Goal: Task Accomplishment & Management: Complete application form

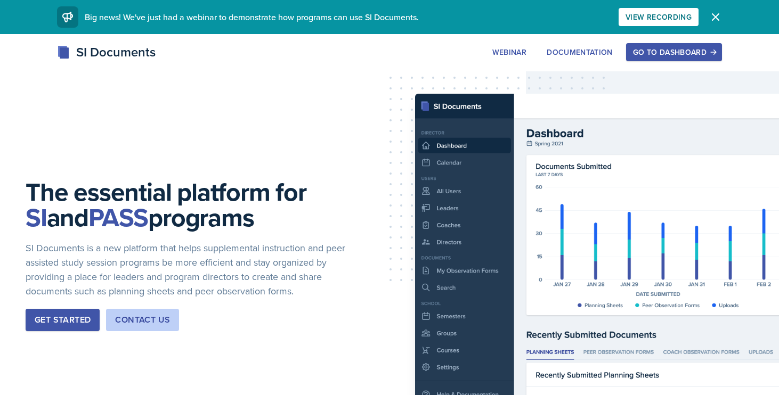
click at [675, 55] on div "Go to Dashboard" at bounding box center [674, 52] width 82 height 9
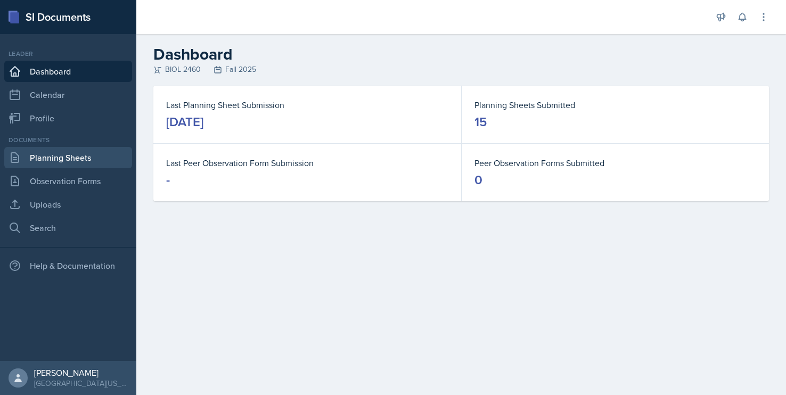
click at [47, 157] on link "Planning Sheets" at bounding box center [68, 157] width 128 height 21
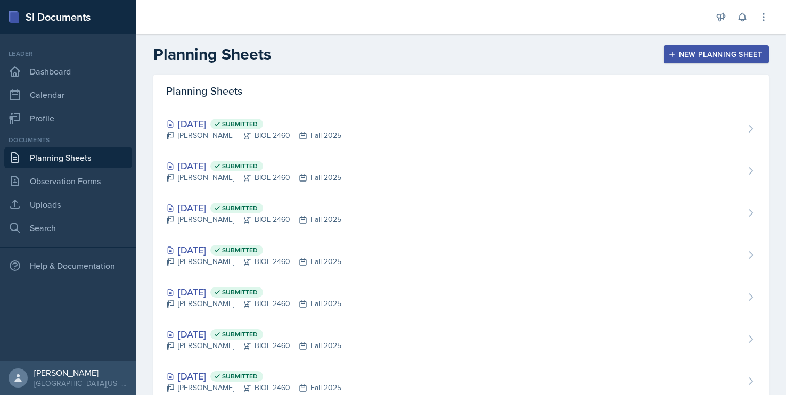
click at [730, 57] on div "New Planning Sheet" at bounding box center [717, 54] width 92 height 9
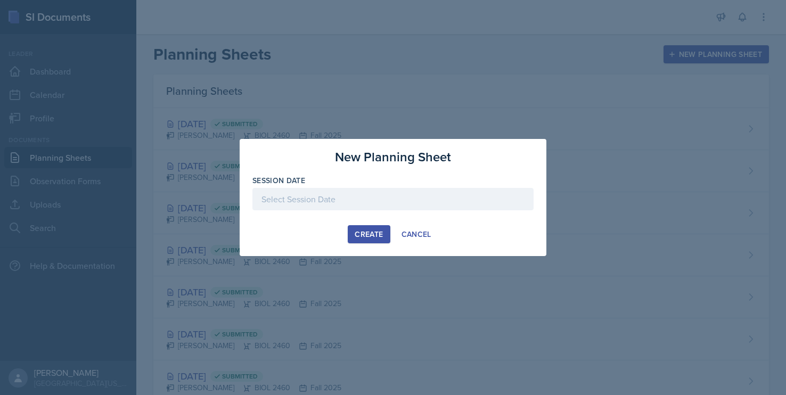
click at [416, 201] on div at bounding box center [393, 199] width 281 height 22
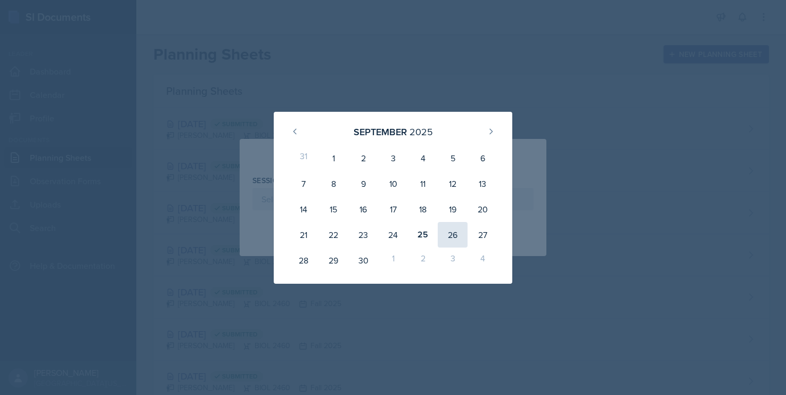
click at [452, 238] on div "26" at bounding box center [453, 235] width 30 height 26
type input "[DATE]"
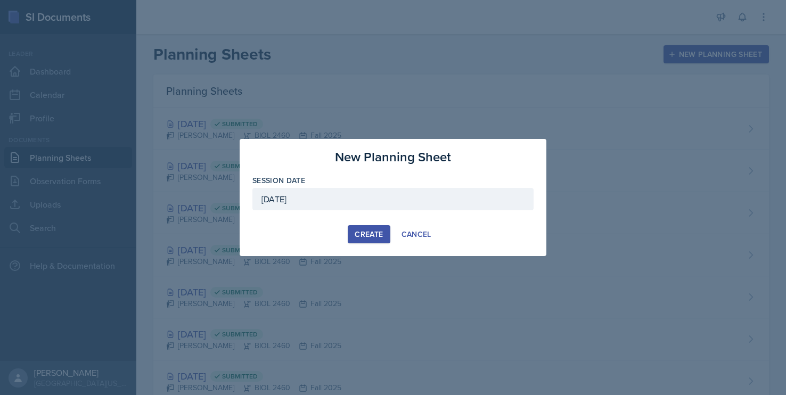
click at [360, 241] on button "Create" at bounding box center [369, 234] width 42 height 18
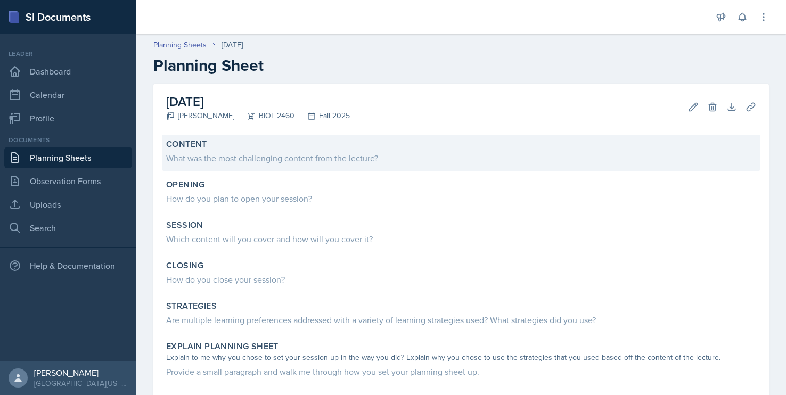
click at [285, 157] on div "What was the most challenging content from the lecture?" at bounding box center [461, 158] width 590 height 13
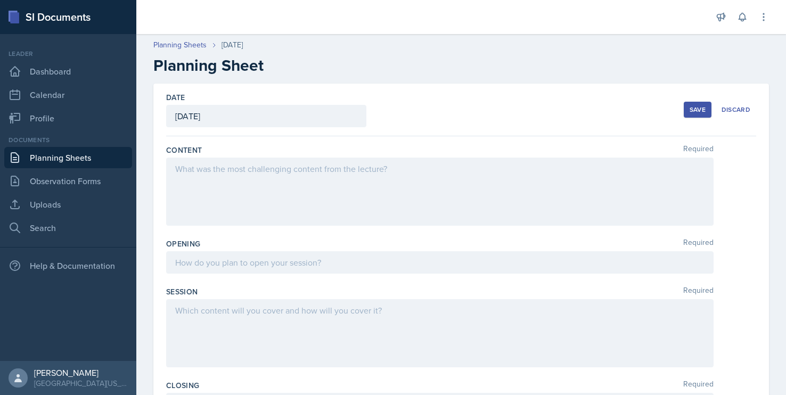
click at [231, 185] on div at bounding box center [440, 192] width 548 height 68
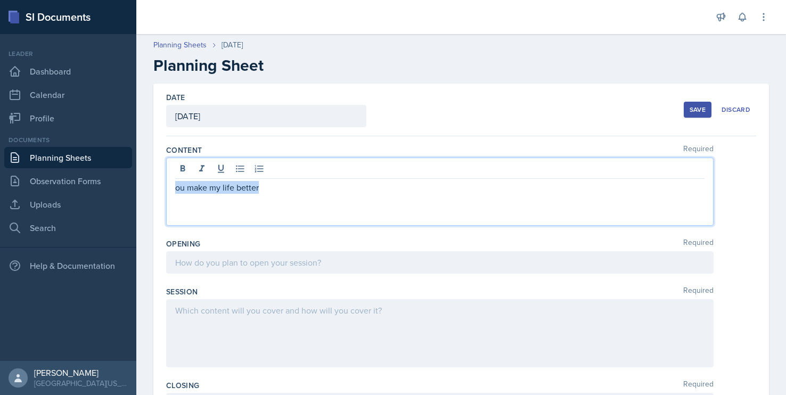
drag, startPoint x: 302, startPoint y: 190, endPoint x: 86, endPoint y: 192, distance: 215.8
click at [86, 192] on div "SI Documents Leader Dashboard Calendar Profile Documents Planning Sheets Observ…" at bounding box center [393, 197] width 786 height 395
click at [379, 198] on p at bounding box center [440, 200] width 530 height 13
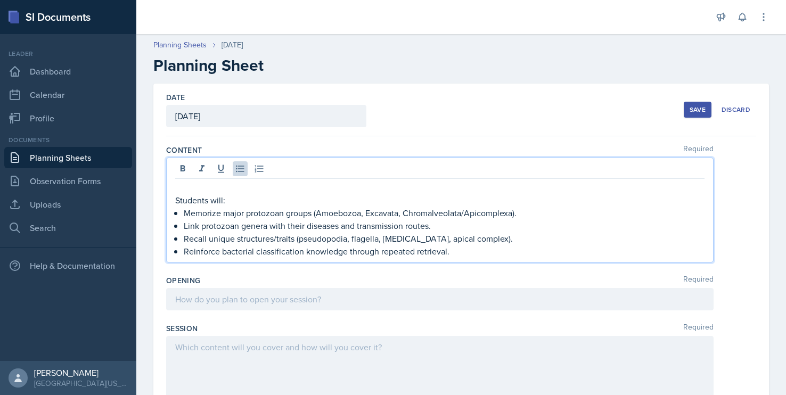
click at [178, 192] on p at bounding box center [440, 187] width 530 height 13
click at [175, 204] on div "Students will: Memorize major protozoan groups (Amoebozoa, Excavata, Chromalveo…" at bounding box center [440, 210] width 548 height 105
click at [178, 201] on p "Students will:" at bounding box center [440, 200] width 530 height 13
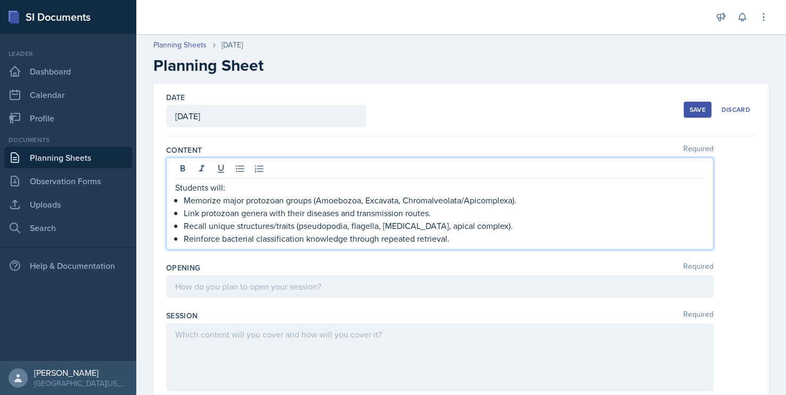
click at [238, 286] on div at bounding box center [440, 286] width 548 height 22
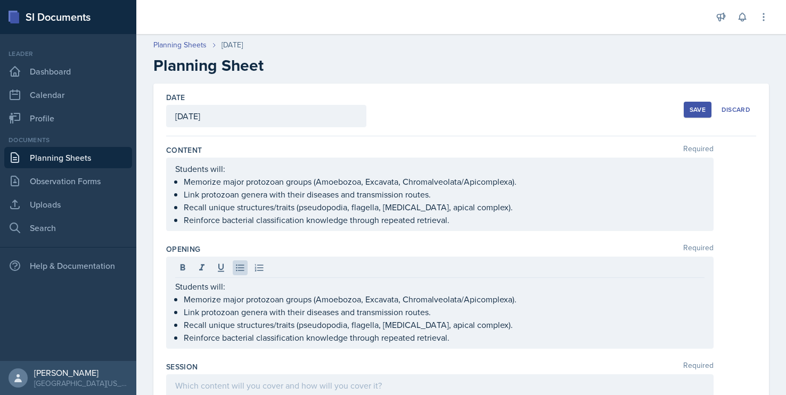
drag, startPoint x: 459, startPoint y: 344, endPoint x: 87, endPoint y: 279, distance: 377.0
click at [87, 279] on div "SI Documents Leader Dashboard Calendar Profile Documents Planning Sheets Observ…" at bounding box center [393, 197] width 786 height 395
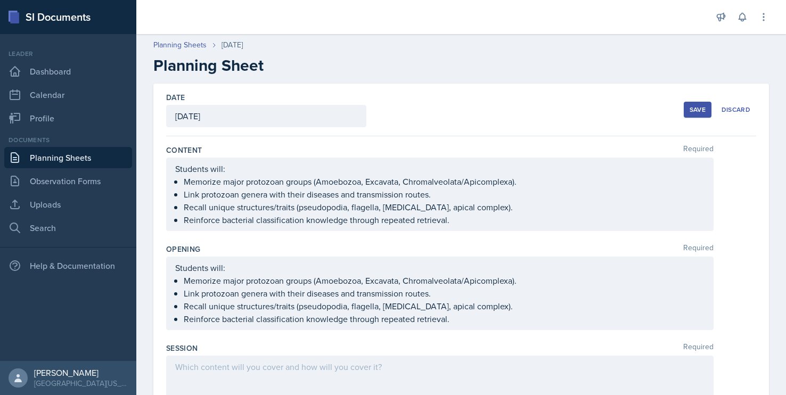
click at [253, 299] on p "Link protozoan genera with their diseases and transmission routes." at bounding box center [444, 293] width 521 height 13
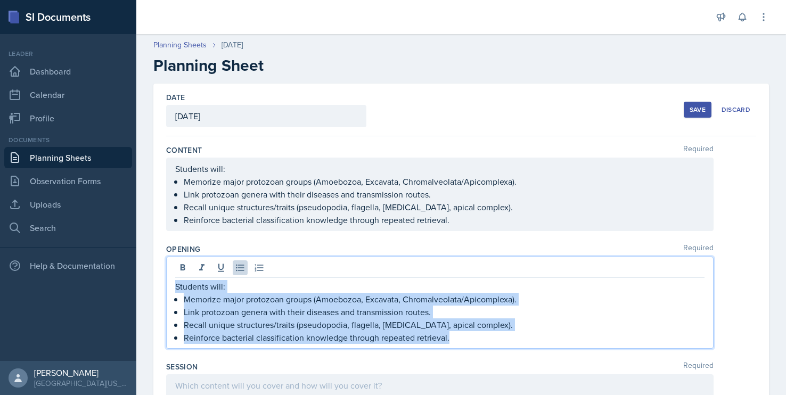
drag, startPoint x: 456, startPoint y: 340, endPoint x: 163, endPoint y: 287, distance: 298.5
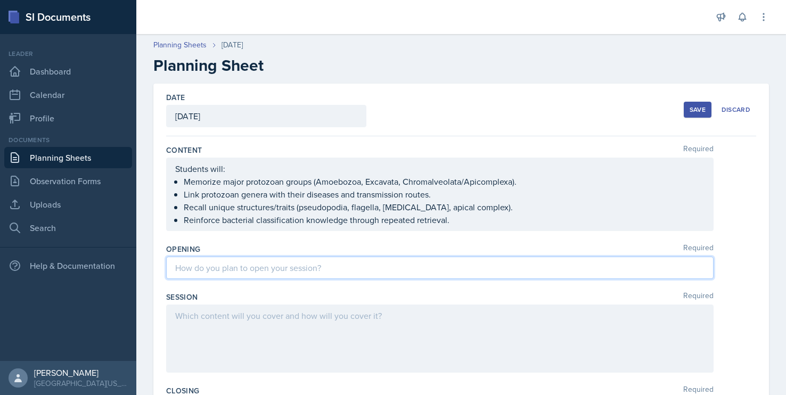
paste div
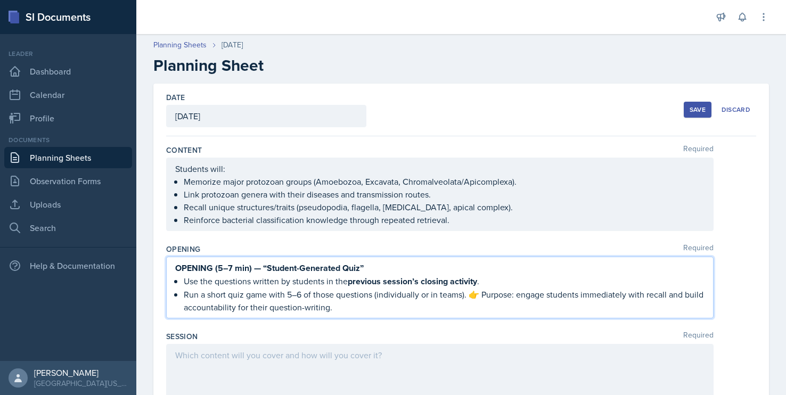
click at [482, 295] on p "Run a short quiz game with 5–6 of those questions (individually or in teams). 👉…" at bounding box center [444, 301] width 521 height 26
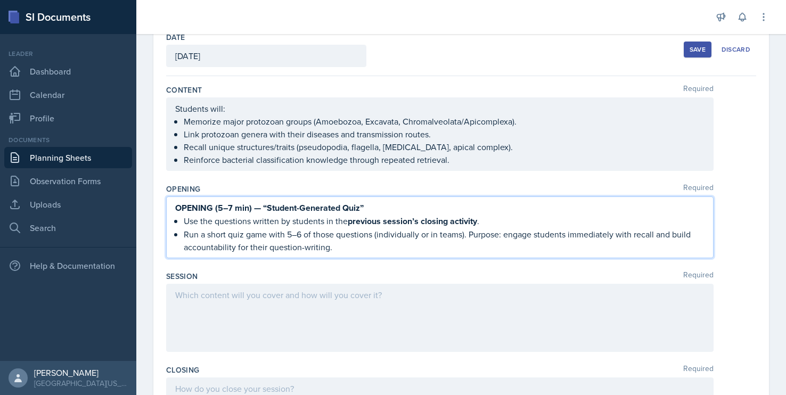
scroll to position [78, 0]
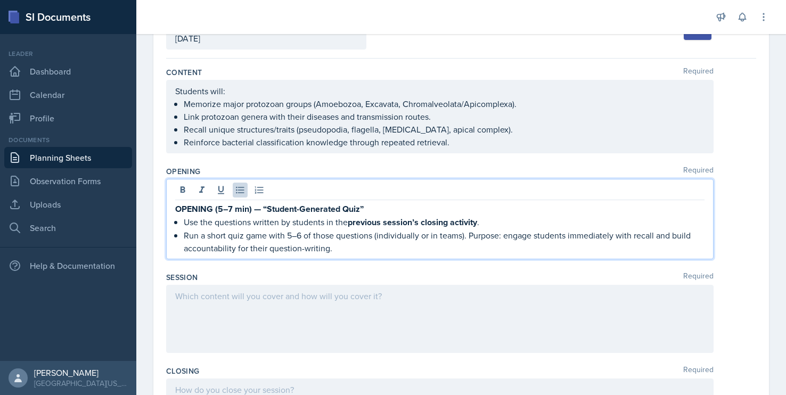
click at [293, 314] on div at bounding box center [440, 319] width 548 height 68
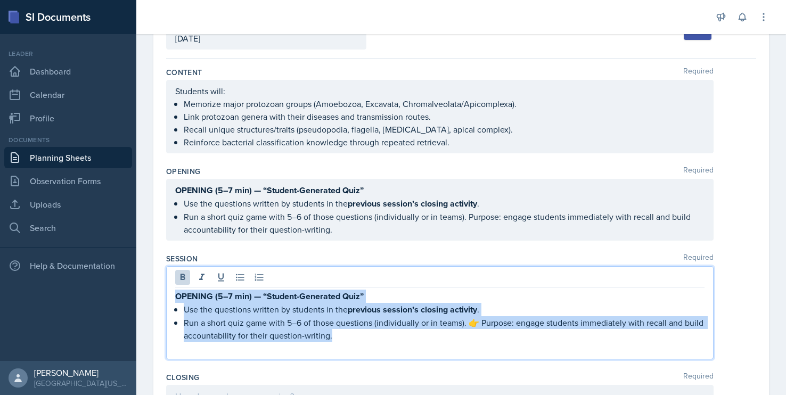
drag, startPoint x: 361, startPoint y: 331, endPoint x: 153, endPoint y: 294, distance: 211.1
click at [153, 294] on div "Date [DATE] [DATE] 31 1 2 3 4 5 6 7 8 9 10 11 12 13 14 15 16 17 18 19 20 21 22 …" at bounding box center [461, 370] width 616 height 729
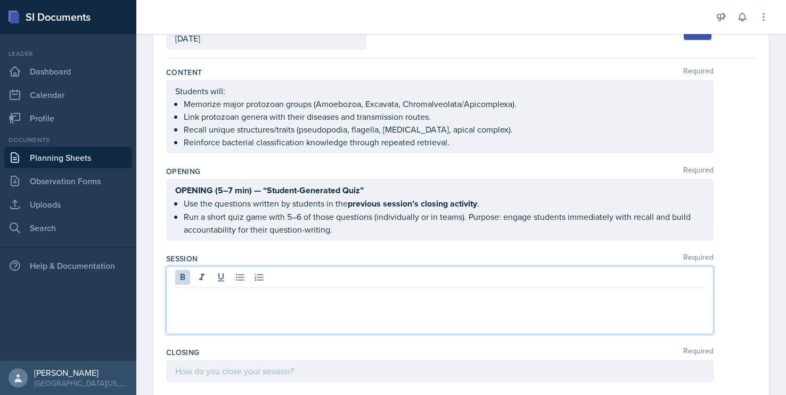
click at [175, 297] on p at bounding box center [440, 296] width 530 height 13
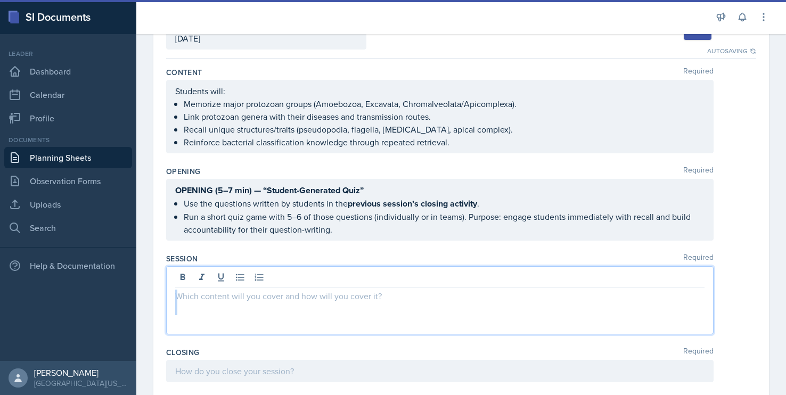
paste div
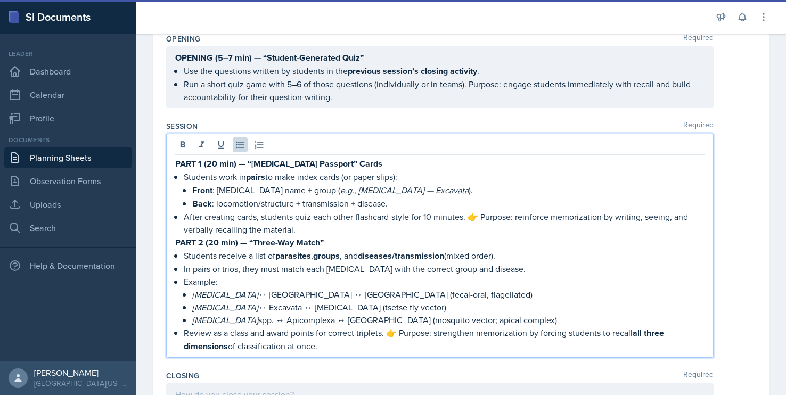
scroll to position [214, 0]
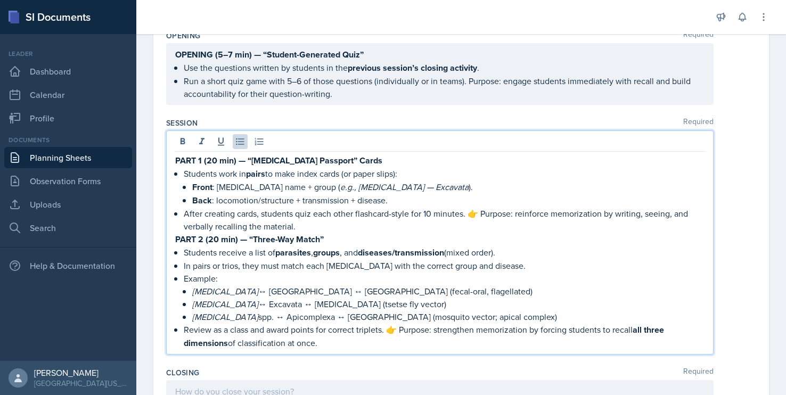
click at [403, 329] on p "Review as a class and award points for correct triplets. 👉 Purpose: strengthen …" at bounding box center [444, 336] width 521 height 27
click at [481, 213] on p "After creating cards, students quiz each other flashcard-style for 10 minutes. …" at bounding box center [444, 220] width 521 height 26
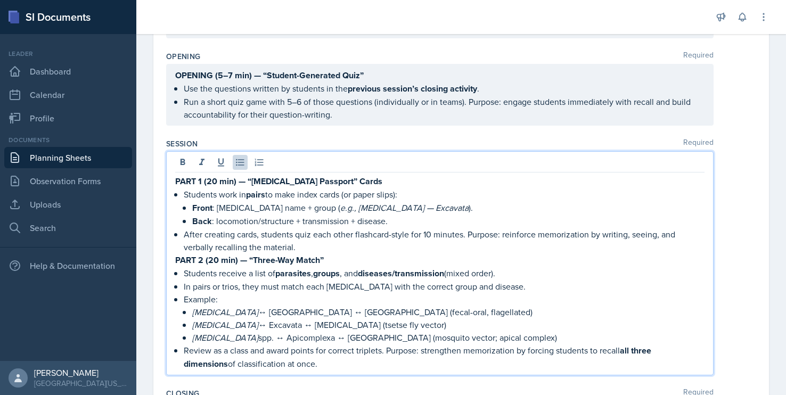
scroll to position [184, 0]
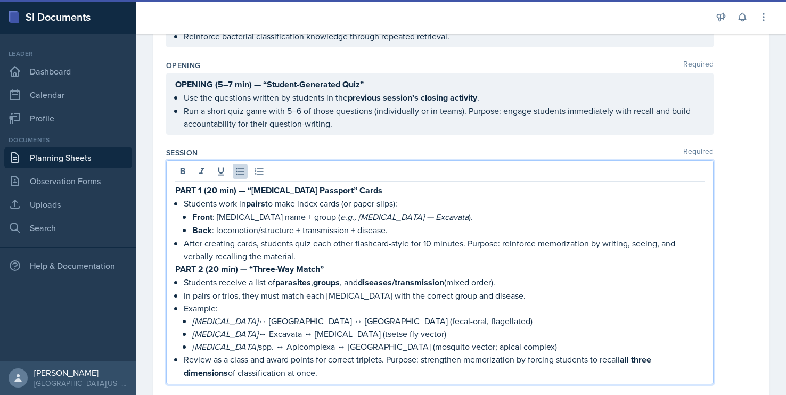
click at [216, 190] on strong "PART 1 (20 min) — “[MEDICAL_DATA] Passport” Cards" at bounding box center [278, 190] width 207 height 12
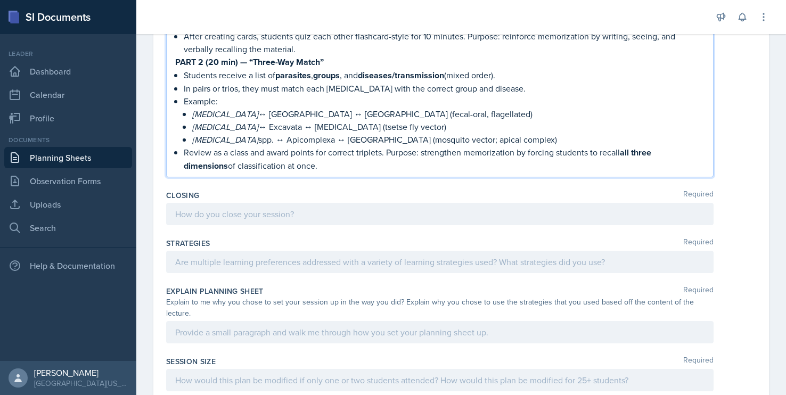
scroll to position [397, 0]
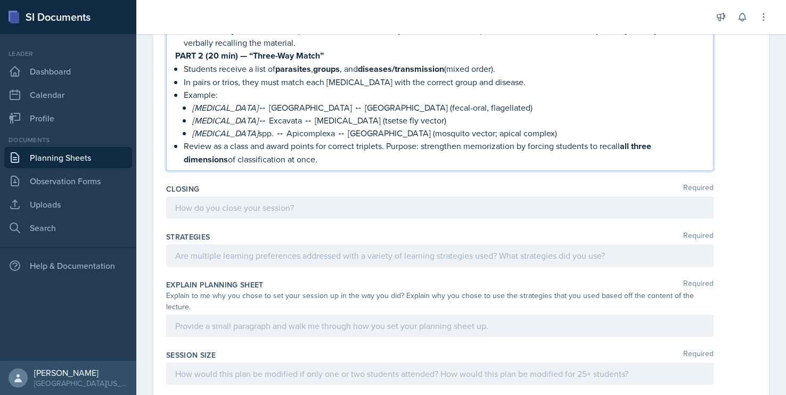
click at [245, 210] on div at bounding box center [440, 208] width 548 height 22
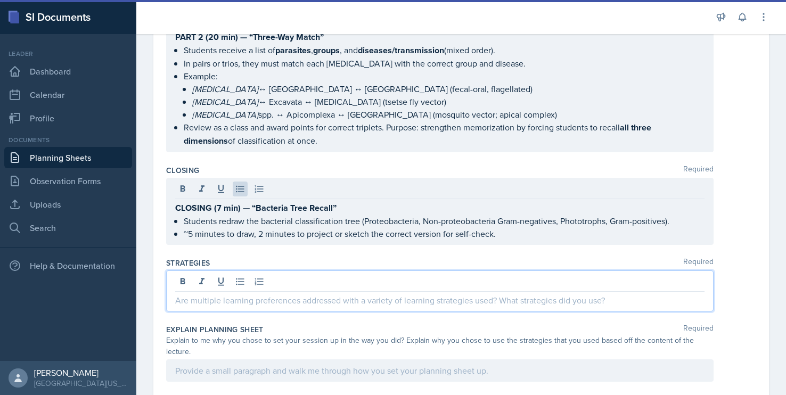
click at [250, 282] on div at bounding box center [440, 291] width 548 height 41
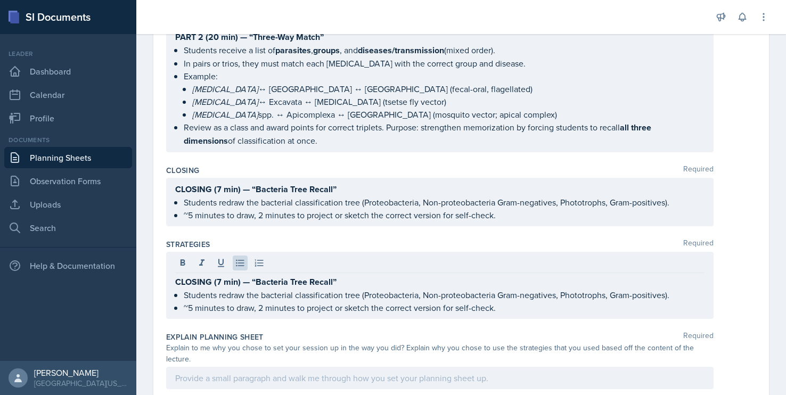
drag, startPoint x: 513, startPoint y: 315, endPoint x: 177, endPoint y: 288, distance: 336.8
click at [177, 288] on div "CLOSING (7 min) — “Bacteria Tree Recall” Students redraw the bacterial classifi…" at bounding box center [440, 285] width 548 height 67
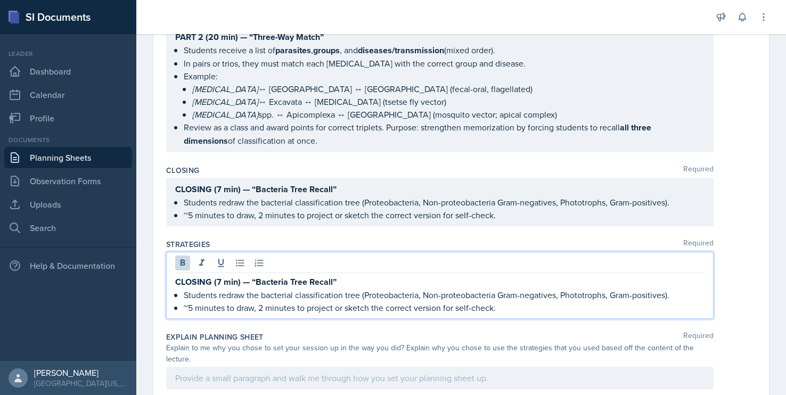
click at [177, 285] on strong "CLOSING (7 min) — “Bacteria Tree Recall”" at bounding box center [255, 282] width 161 height 12
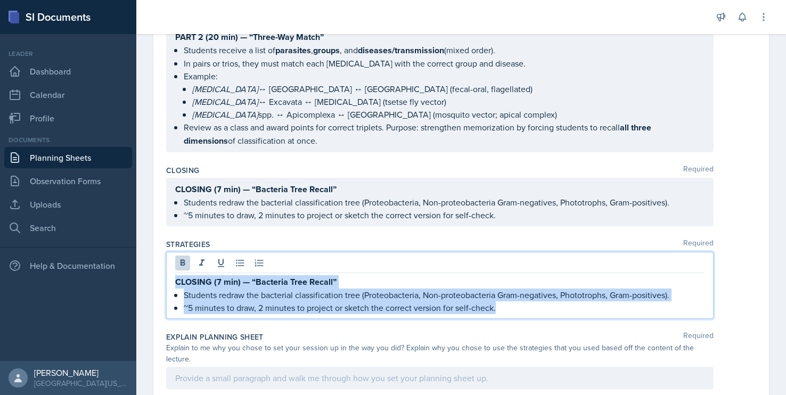
drag, startPoint x: 177, startPoint y: 285, endPoint x: 513, endPoint y: 304, distance: 336.2
click at [513, 304] on div "CLOSING (7 min) — “Bacteria Tree Recall” Students redraw the bacterial classifi…" at bounding box center [440, 294] width 530 height 39
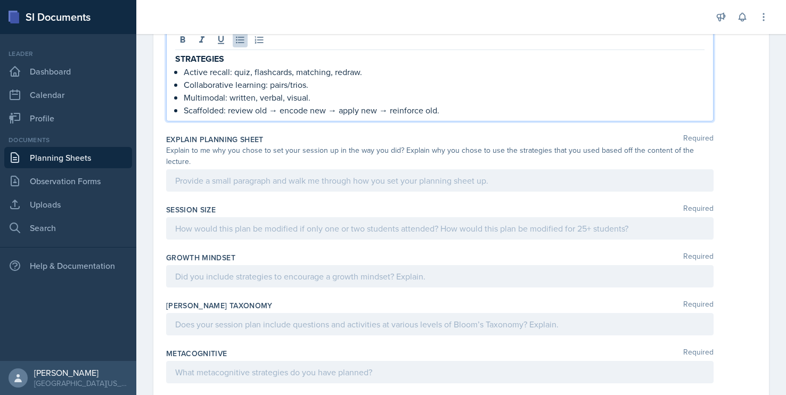
scroll to position [621, 0]
click at [237, 180] on div at bounding box center [440, 180] width 548 height 22
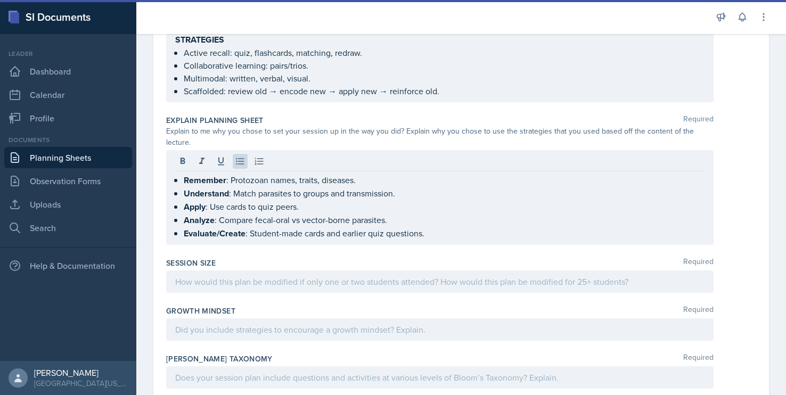
click at [217, 290] on div at bounding box center [440, 282] width 548 height 22
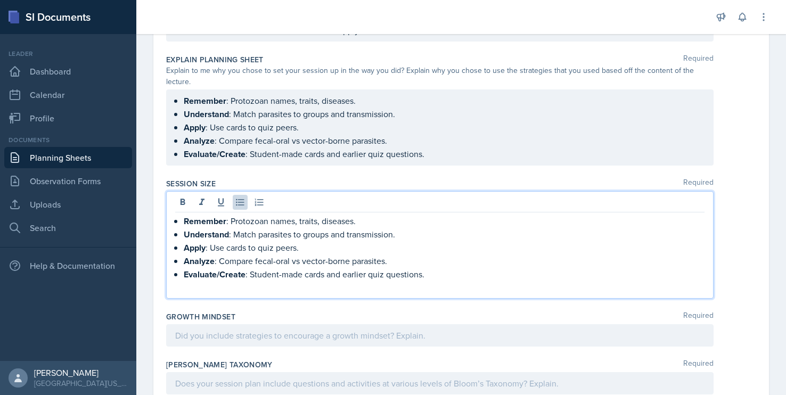
scroll to position [685, 0]
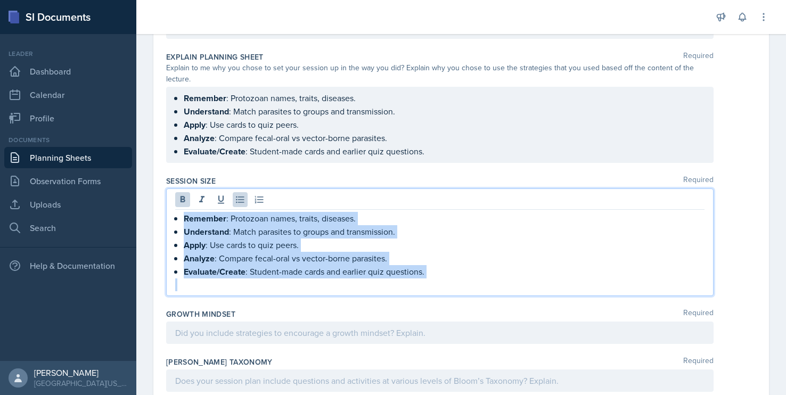
drag, startPoint x: 441, startPoint y: 280, endPoint x: 152, endPoint y: 221, distance: 294.8
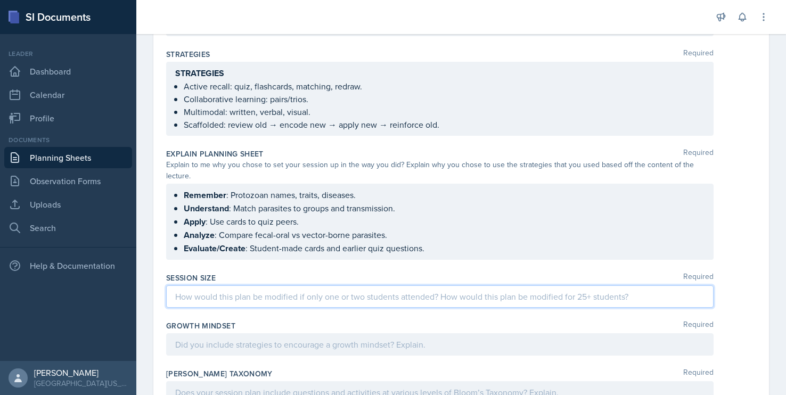
scroll to position [601, 0]
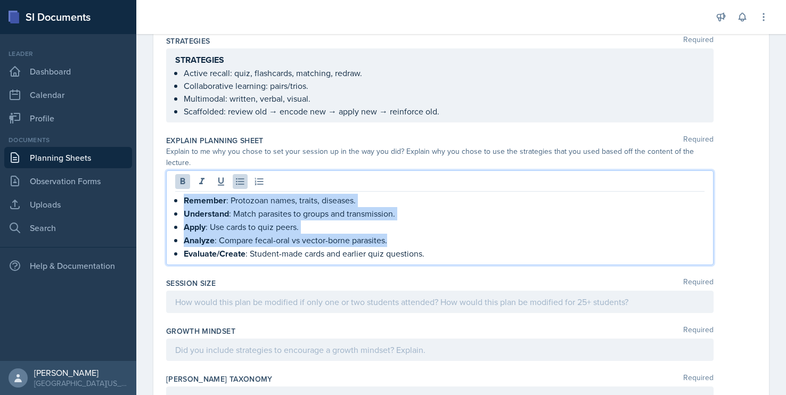
drag, startPoint x: 438, startPoint y: 234, endPoint x: 173, endPoint y: 182, distance: 270.3
click at [173, 182] on div "Remember : Protozoan names, traits, diseases. Understand : Match parasites to g…" at bounding box center [440, 218] width 548 height 95
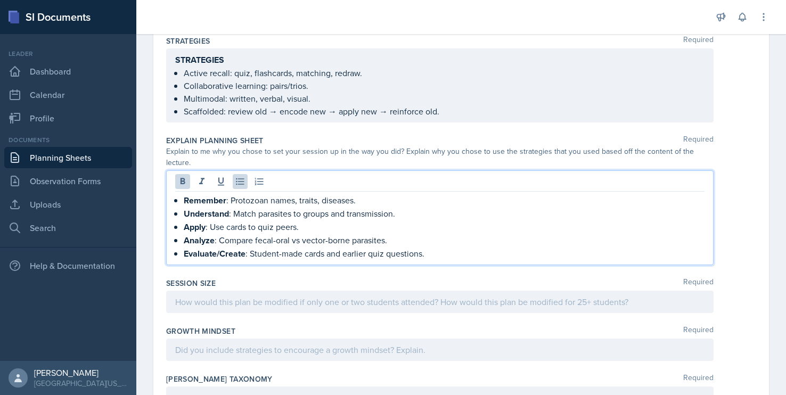
click at [452, 260] on p "Evaluate/Create : Student-made cards and earlier quiz questions." at bounding box center [444, 253] width 521 height 13
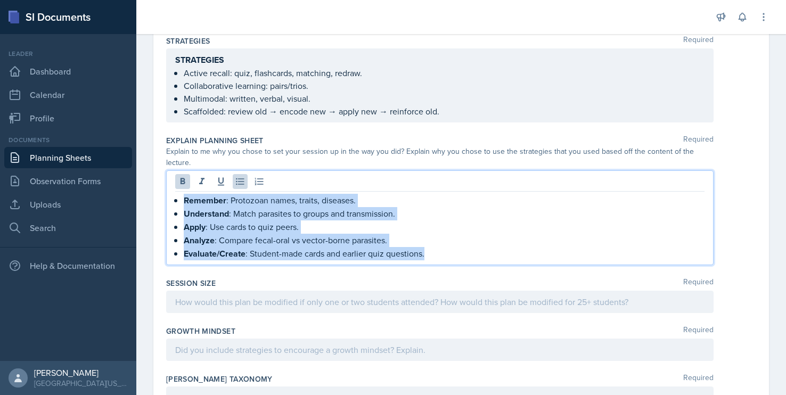
drag, startPoint x: 452, startPoint y: 260, endPoint x: 169, endPoint y: 200, distance: 289.2
click at [169, 200] on div "Remember : Protozoan names, traits, diseases. Understand : Match parasites to g…" at bounding box center [440, 218] width 548 height 95
copy ul "Remember : Protozoan names, traits, diseases. Understand : Match parasites to g…"
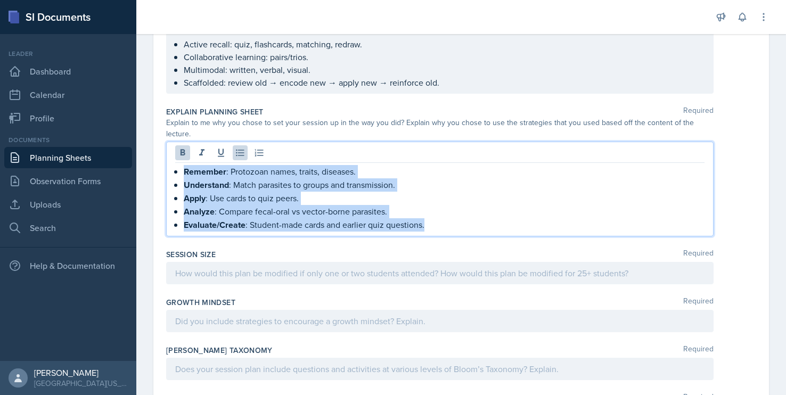
scroll to position [646, 0]
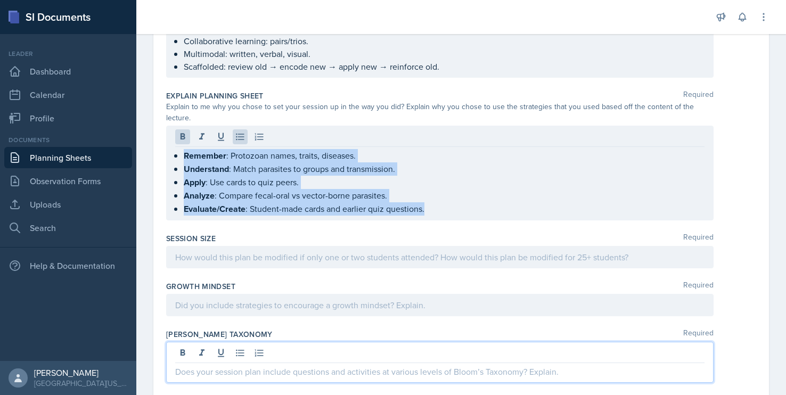
click at [191, 350] on div at bounding box center [440, 362] width 548 height 41
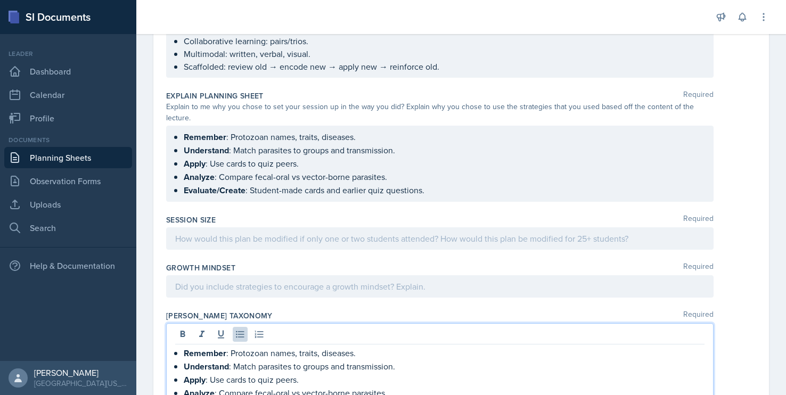
scroll to position [666, 0]
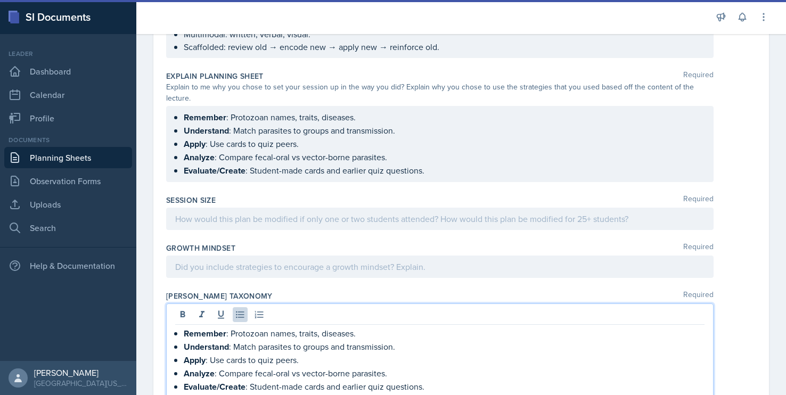
click at [461, 173] on ul "Remember : Protozoan names, traits, diseases. Understand : Match parasites to g…" at bounding box center [444, 144] width 521 height 67
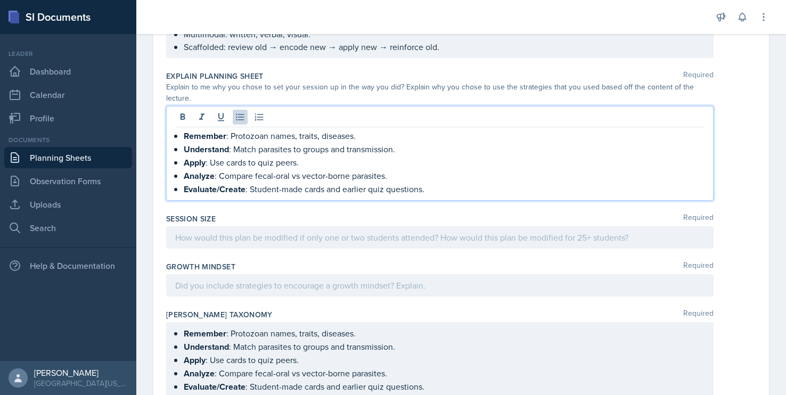
click at [461, 175] on p "Analyze : Compare fecal-oral vs vector-borne parasites." at bounding box center [444, 175] width 521 height 13
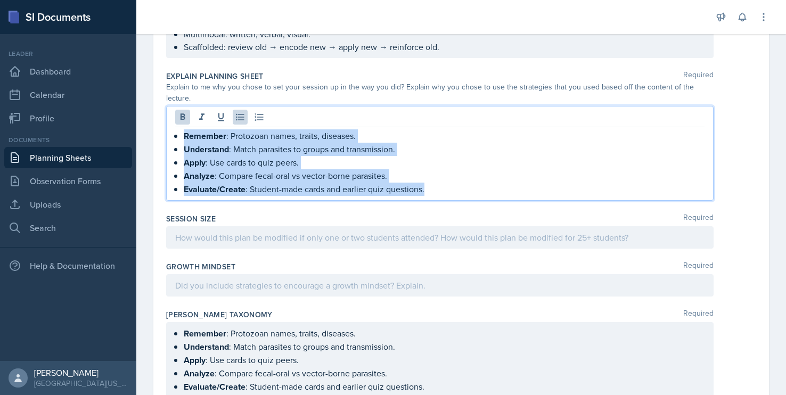
drag, startPoint x: 441, startPoint y: 188, endPoint x: 160, endPoint y: 128, distance: 287.7
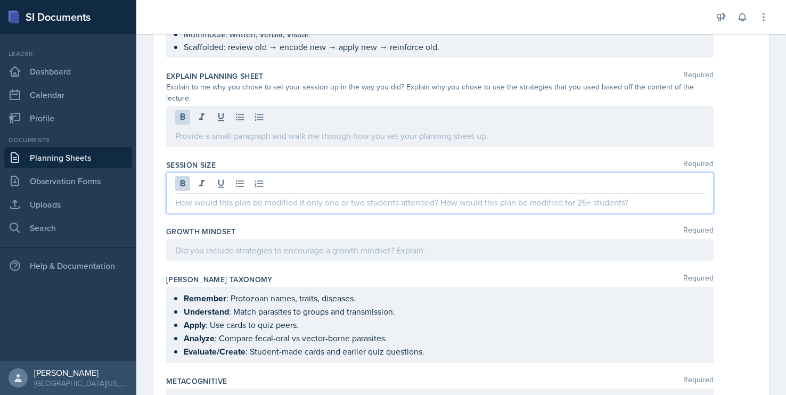
click at [241, 187] on div at bounding box center [440, 193] width 548 height 41
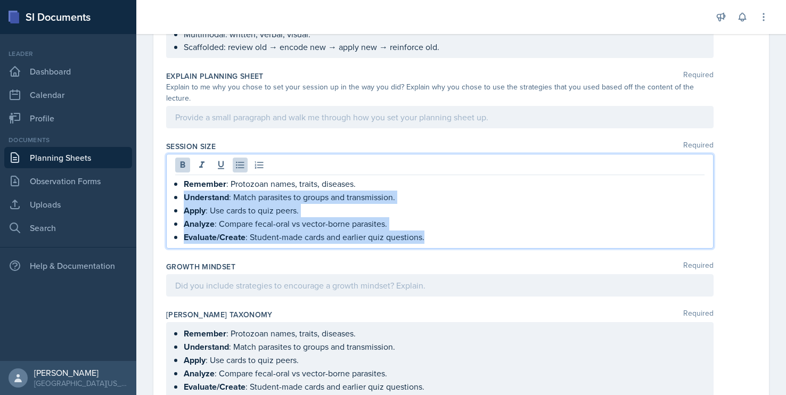
drag, startPoint x: 442, startPoint y: 241, endPoint x: 138, endPoint y: 192, distance: 308.3
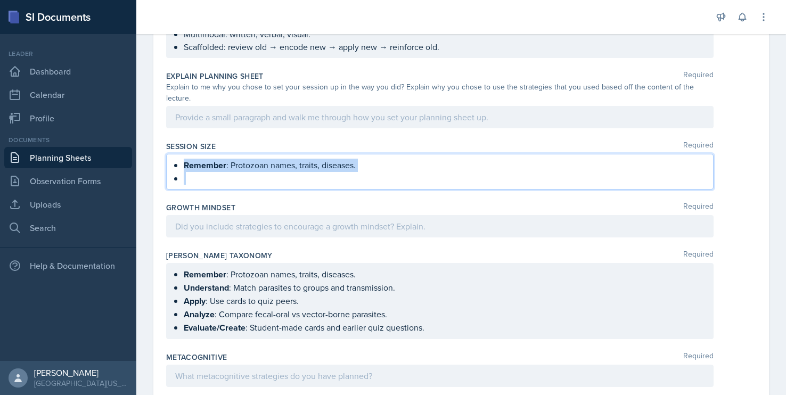
drag, startPoint x: 237, startPoint y: 180, endPoint x: 168, endPoint y: 164, distance: 70.1
click at [168, 164] on div "Remember : Protozoan names, traits, diseases." at bounding box center [440, 172] width 548 height 36
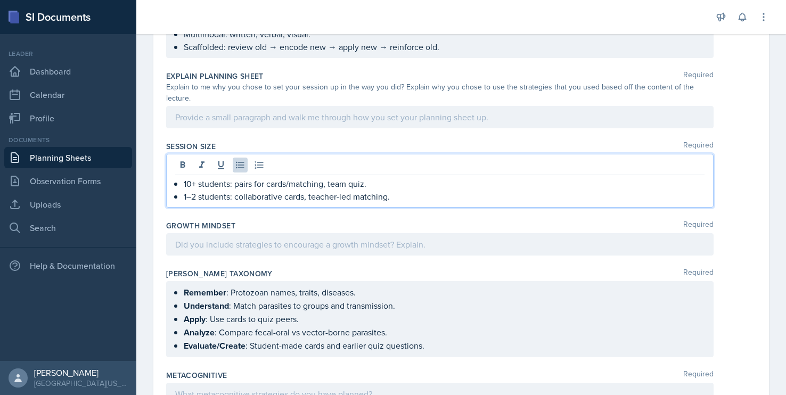
click at [273, 253] on div at bounding box center [440, 244] width 548 height 22
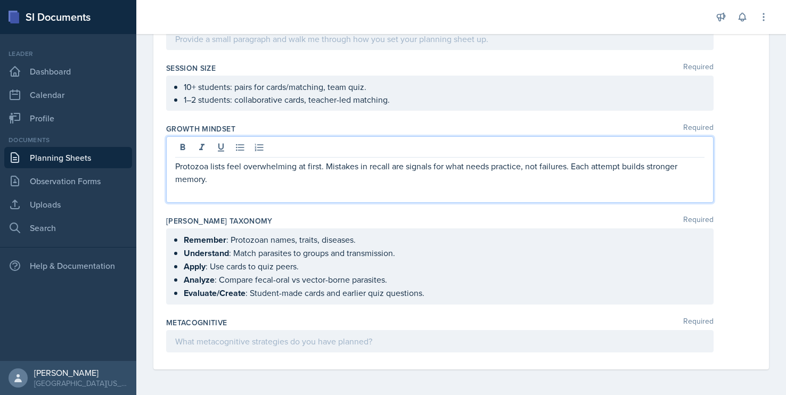
scroll to position [744, 0]
click at [197, 343] on div at bounding box center [440, 341] width 548 height 22
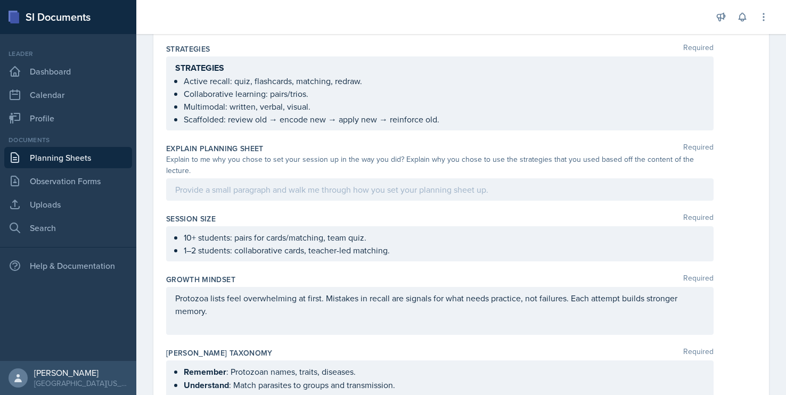
scroll to position [589, 0]
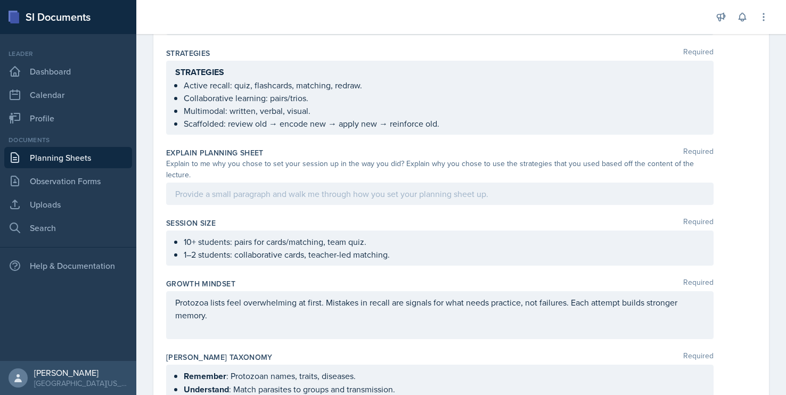
click at [228, 199] on div at bounding box center [440, 194] width 548 height 22
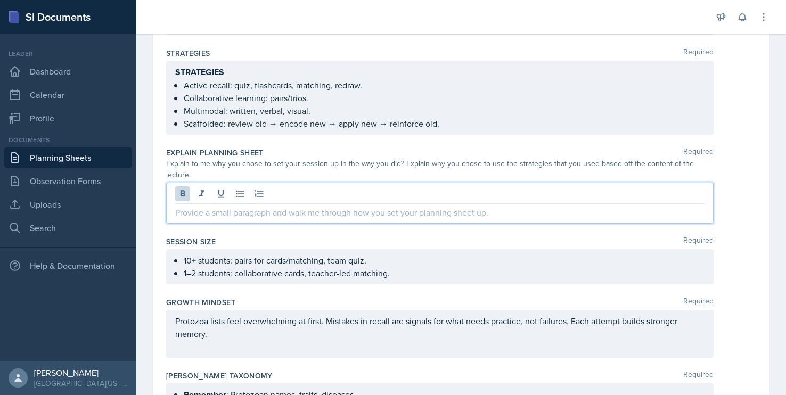
click at [228, 221] on div at bounding box center [440, 203] width 548 height 41
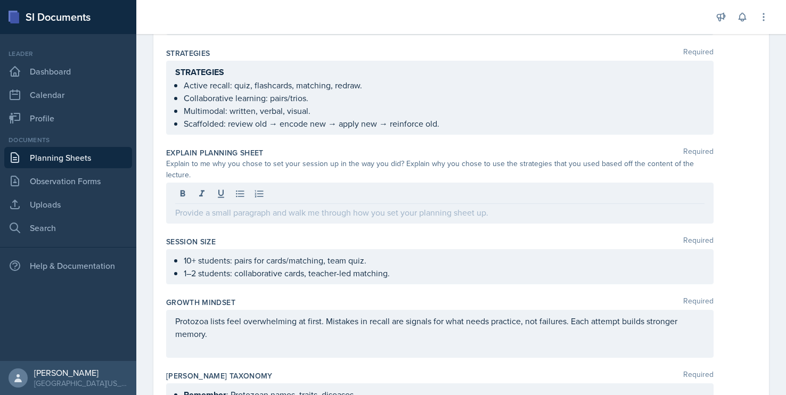
click at [175, 211] on p at bounding box center [440, 212] width 530 height 13
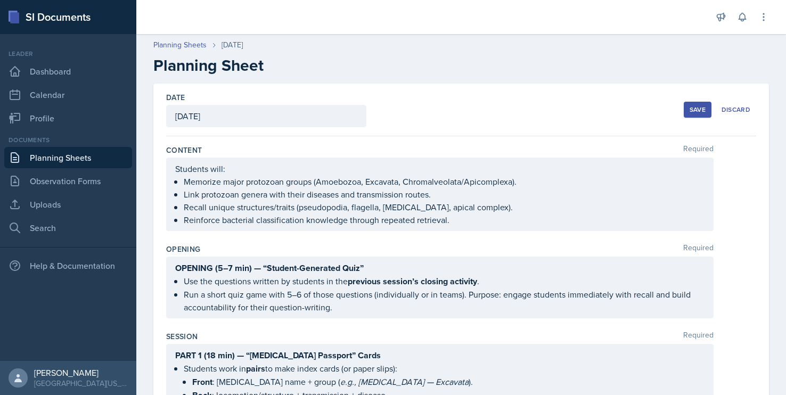
scroll to position [0, 0]
click at [695, 108] on div "Save" at bounding box center [698, 110] width 16 height 9
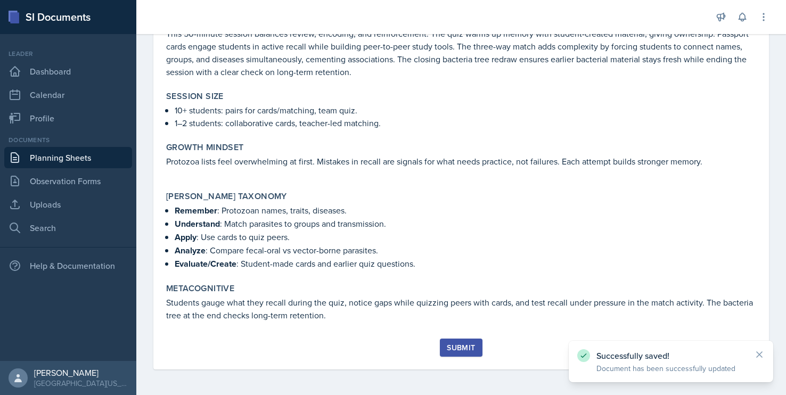
scroll to position [679, 0]
click at [457, 344] on div "Submit" at bounding box center [461, 348] width 28 height 9
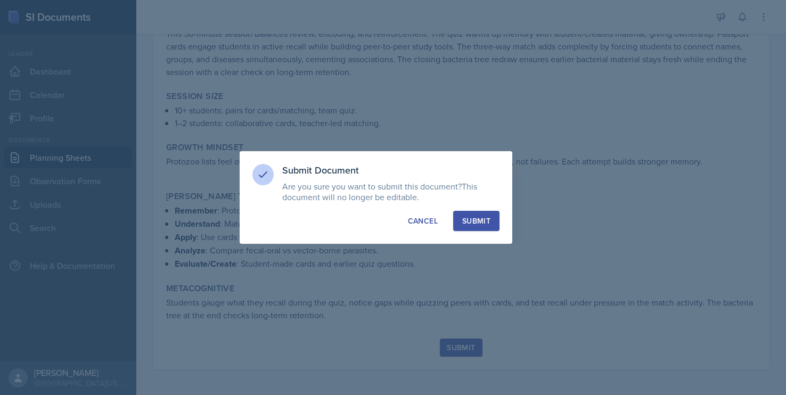
click at [481, 226] on div "Submit" at bounding box center [476, 221] width 28 height 11
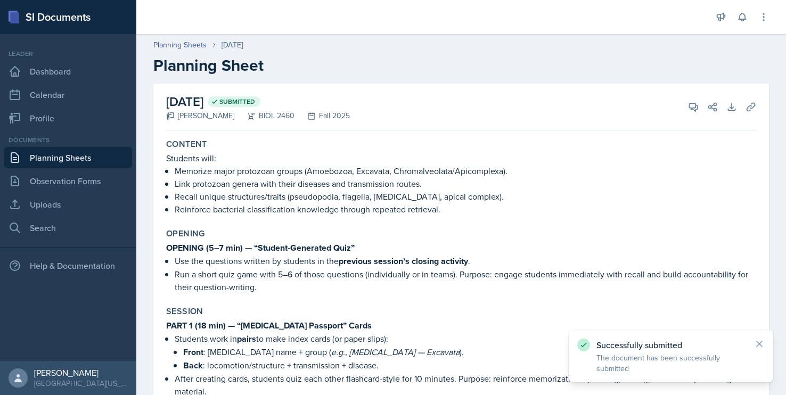
scroll to position [0, 0]
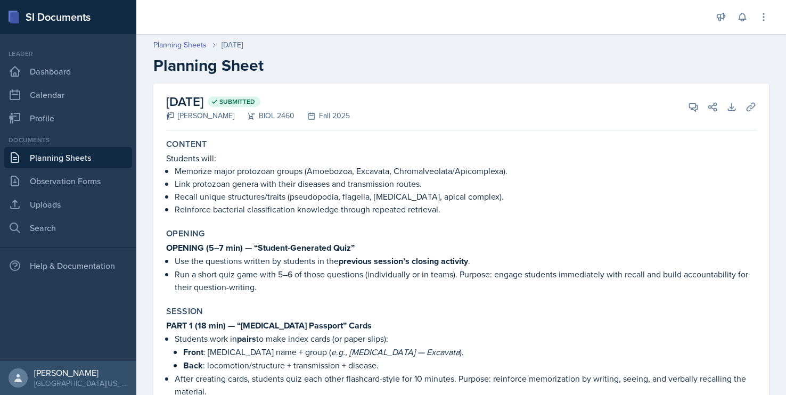
click at [525, 5] on div at bounding box center [424, 17] width 558 height 34
